Goal: Find specific page/section: Find specific page/section

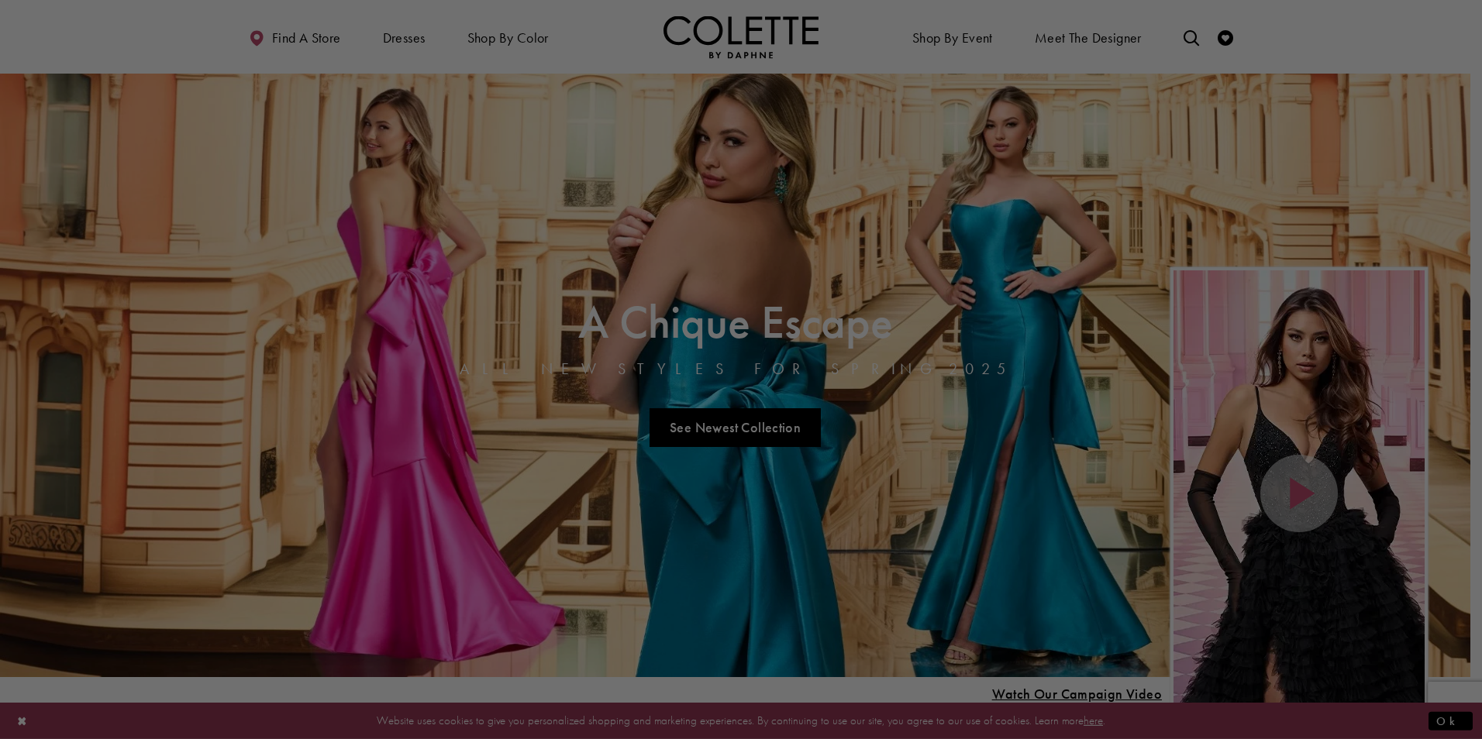
click at [1188, 38] on div at bounding box center [748, 373] width 1497 height 747
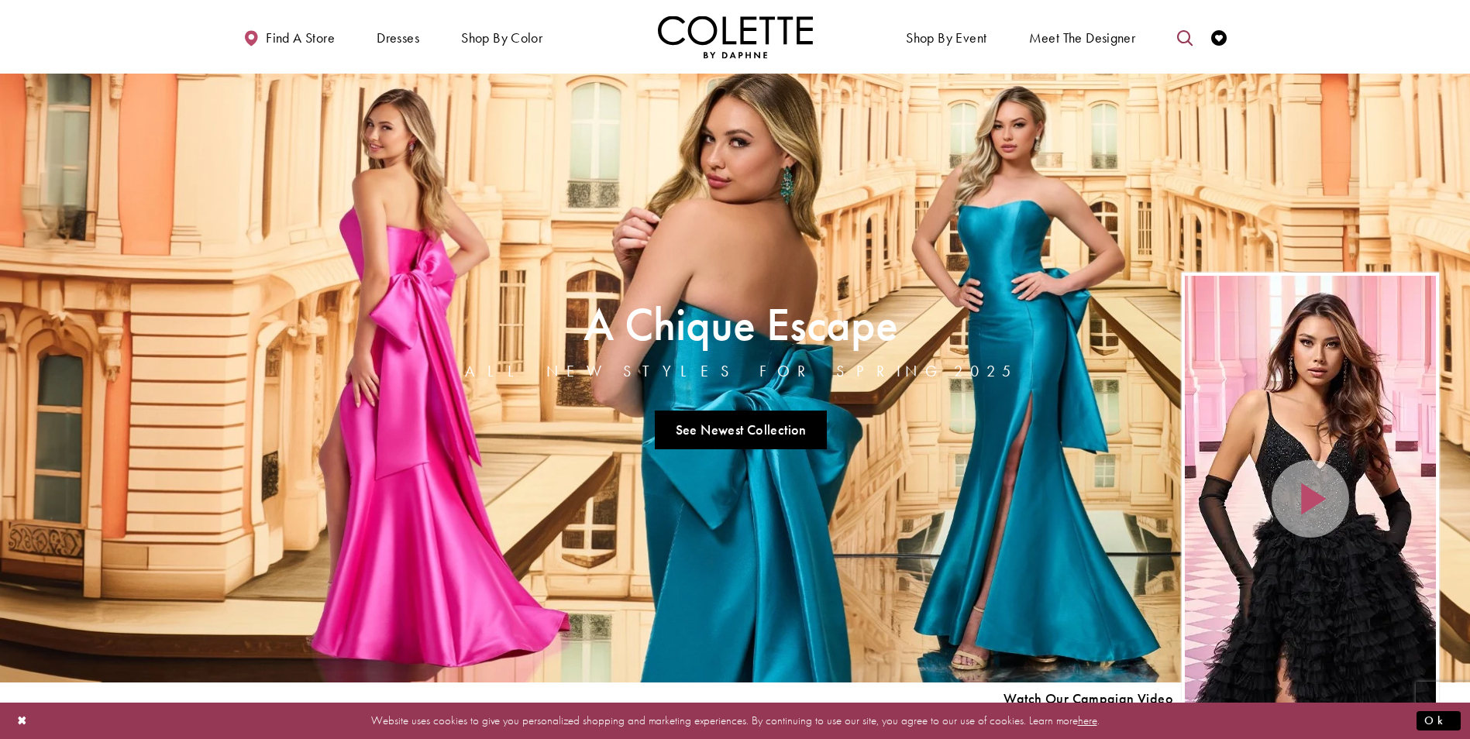
click at [1184, 27] on link "Toggle search" at bounding box center [1184, 37] width 23 height 43
drag, startPoint x: 1168, startPoint y: 19, endPoint x: 1169, endPoint y: 26, distance: 7.8
click at [1169, 20] on ul "Shop By Event Dresses Occasion EVENING DRESSES PROM DRESSES PAGEANT DRESSES" at bounding box center [992, 37] width 512 height 43
click at [1170, 33] on button "Submit Search" at bounding box center [1185, 37] width 30 height 23
click at [1127, 42] on input "Search" at bounding box center [1106, 37] width 187 height 23
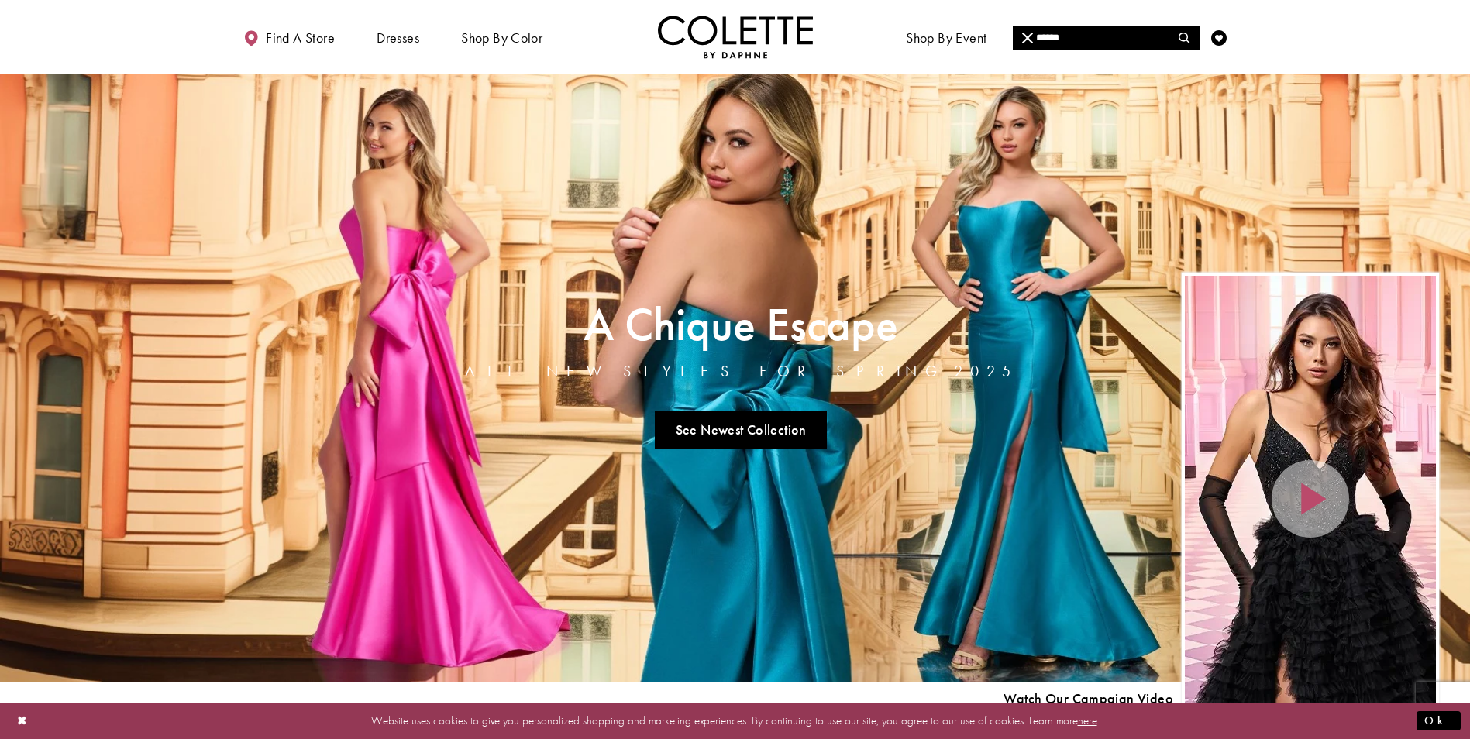
type input "******"
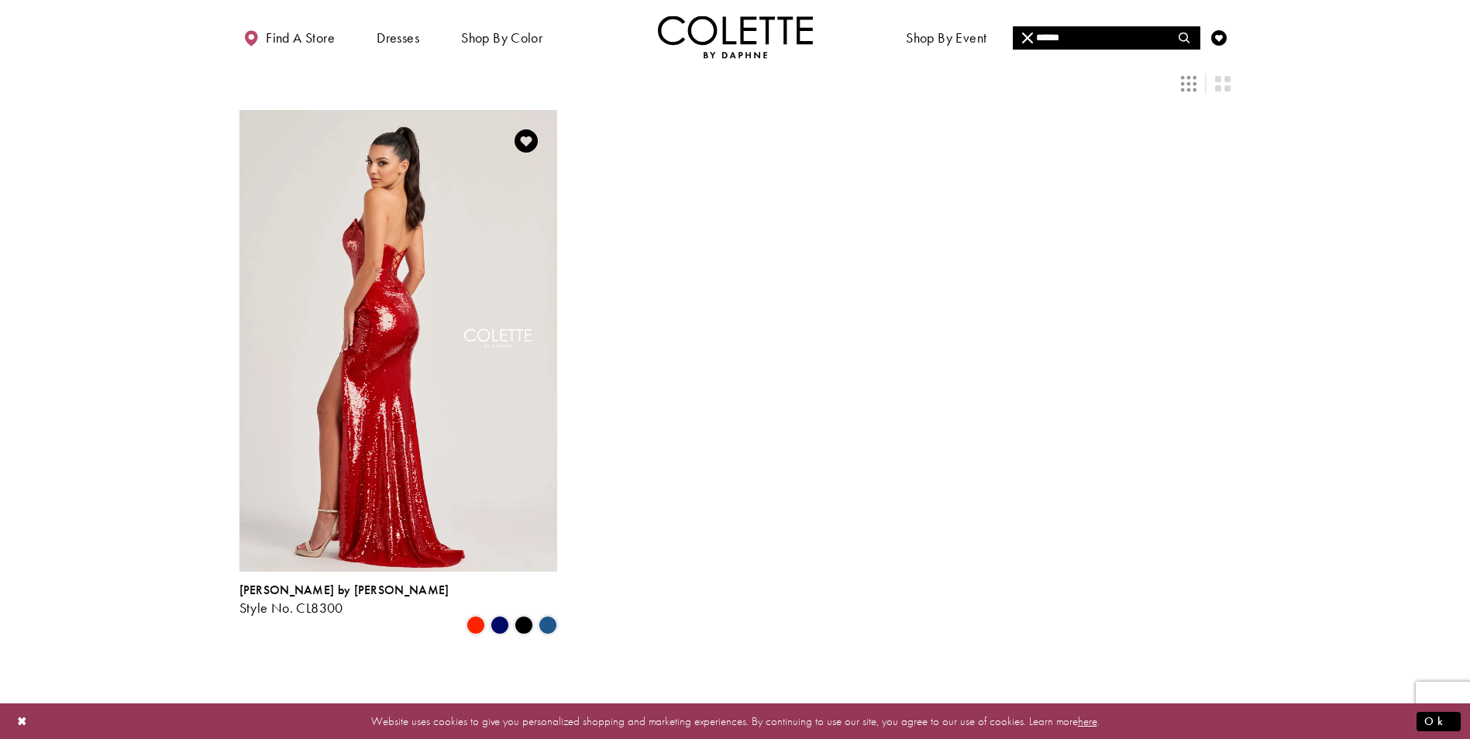
scroll to position [155, 0]
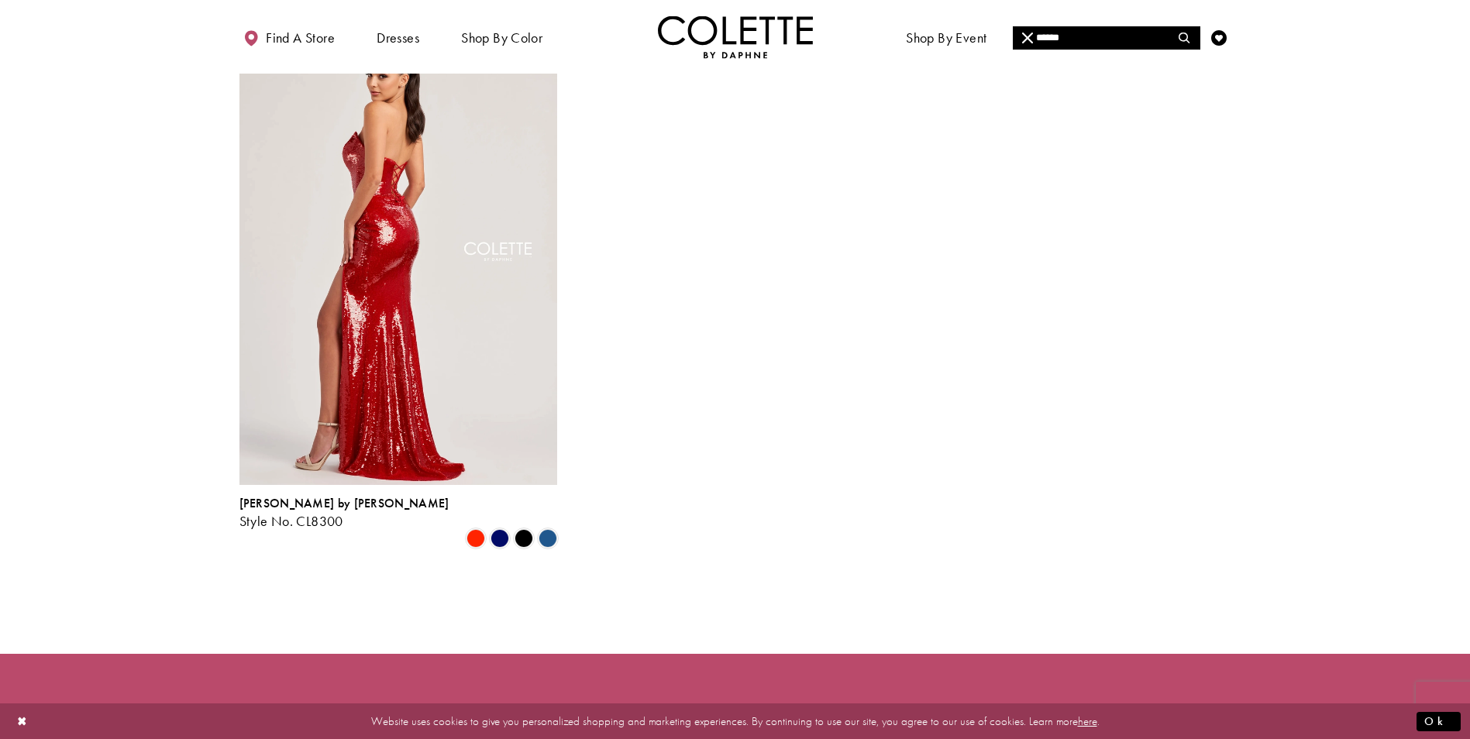
click at [429, 405] on img "Visit Colette by Daphne Style No. CL8300 Page" at bounding box center [399, 254] width 318 height 462
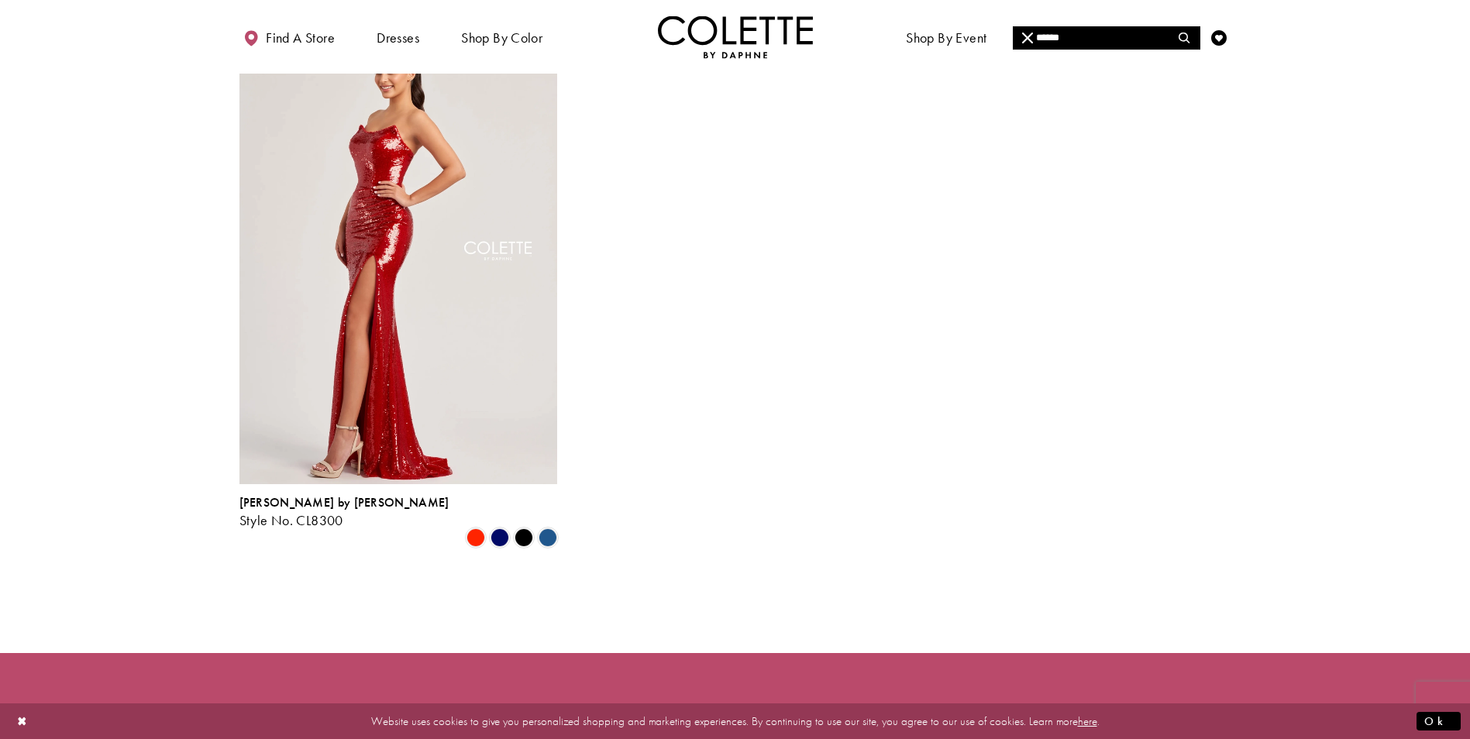
scroll to position [155, 0]
